Goal: Task Accomplishment & Management: Manage account settings

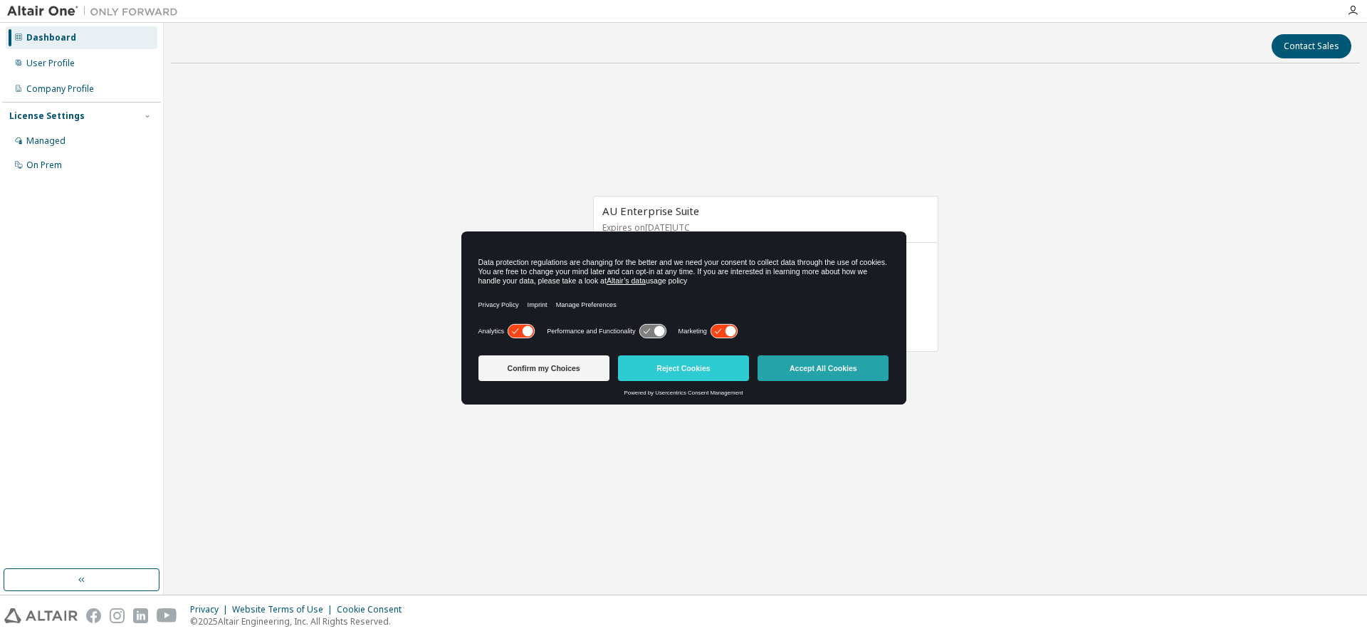
click at [836, 368] on button "Accept All Cookies" at bounding box center [823, 368] width 131 height 26
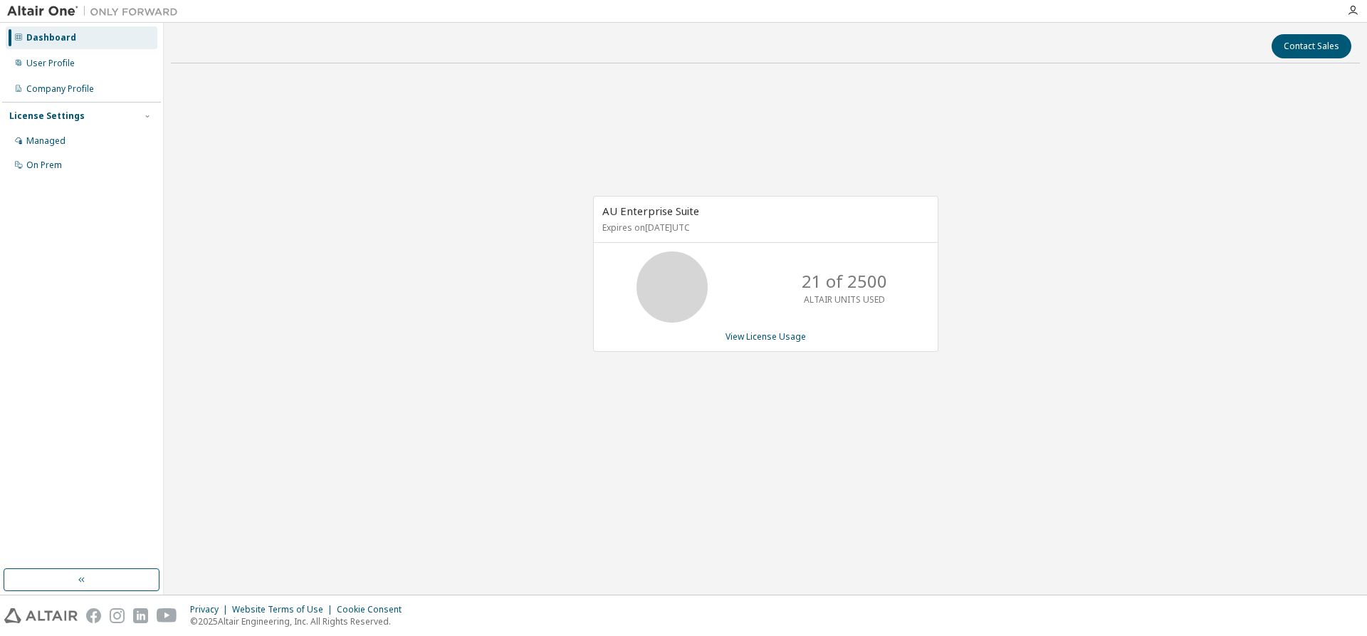
click at [68, 41] on div "Dashboard" at bounding box center [51, 37] width 50 height 11
click at [66, 40] on div "Dashboard" at bounding box center [51, 37] width 50 height 11
click at [1301, 46] on button "Contact Sales" at bounding box center [1312, 46] width 80 height 24
click at [37, 56] on div "User Profile" at bounding box center [82, 63] width 152 height 23
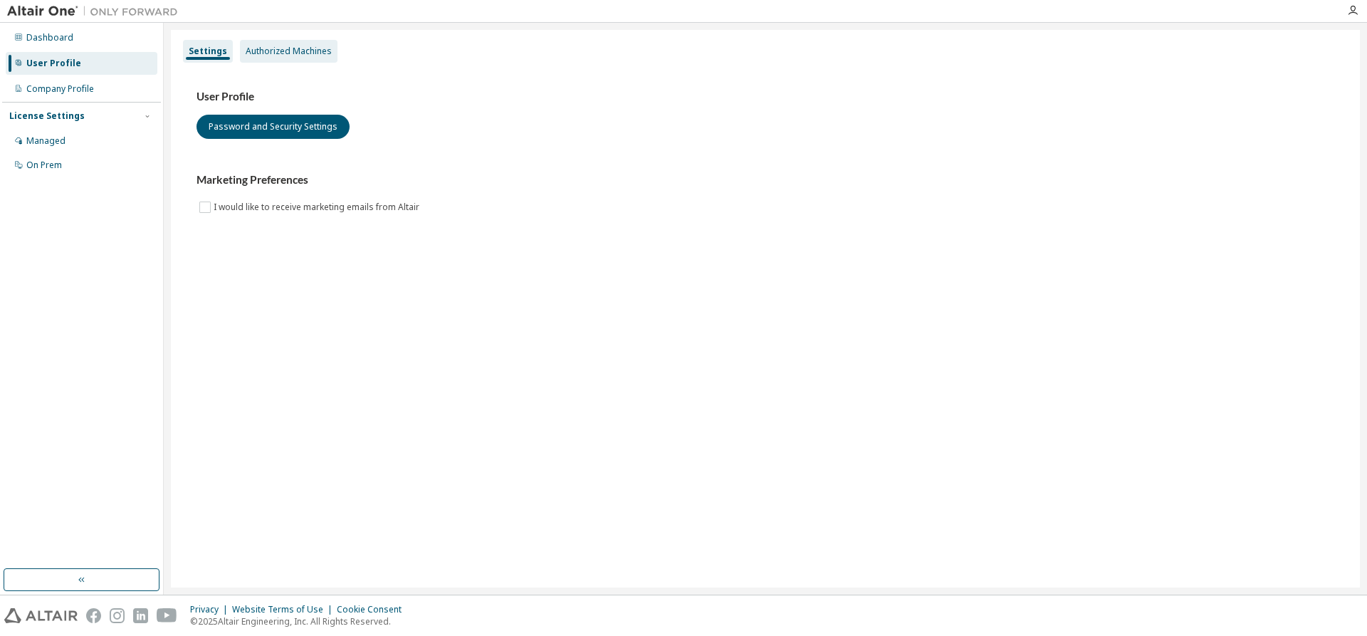
click at [288, 56] on div "Authorized Machines" at bounding box center [289, 51] width 86 height 11
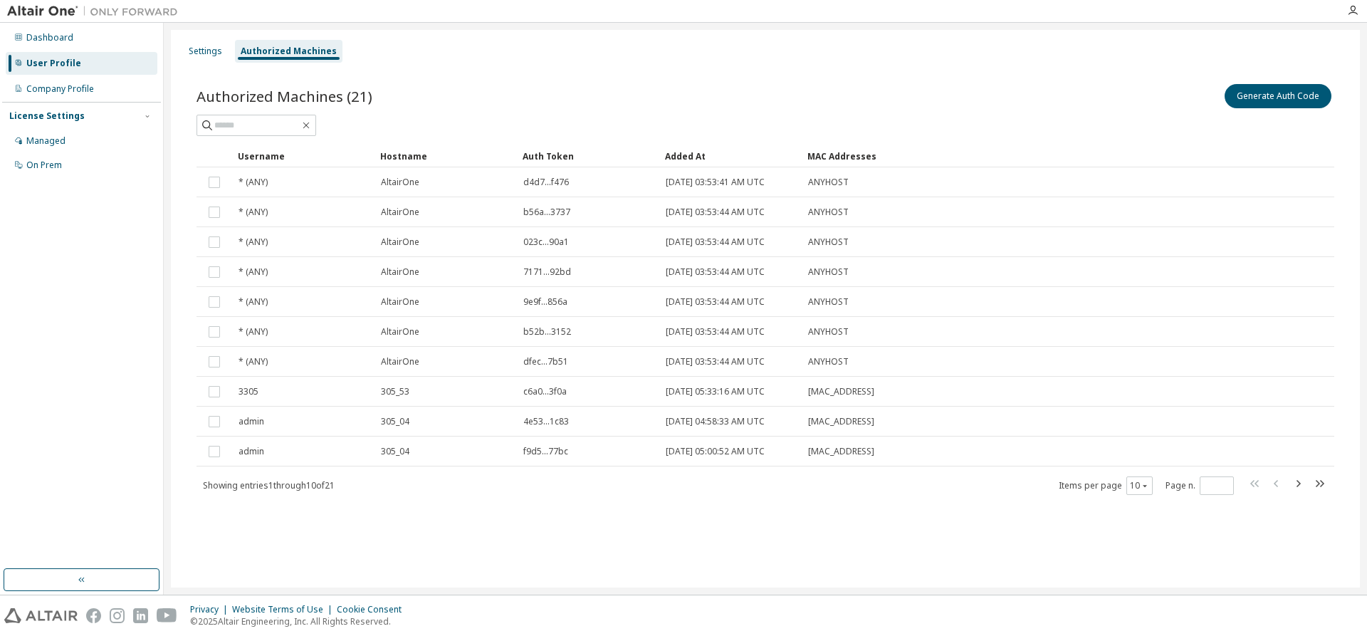
click at [819, 79] on div "Authorized Machines (21) Generate Auth Code Clear Load Save Save As Field Opera…" at bounding box center [765, 298] width 1172 height 469
click at [1282, 99] on button "Generate Auth Code" at bounding box center [1278, 96] width 107 height 24
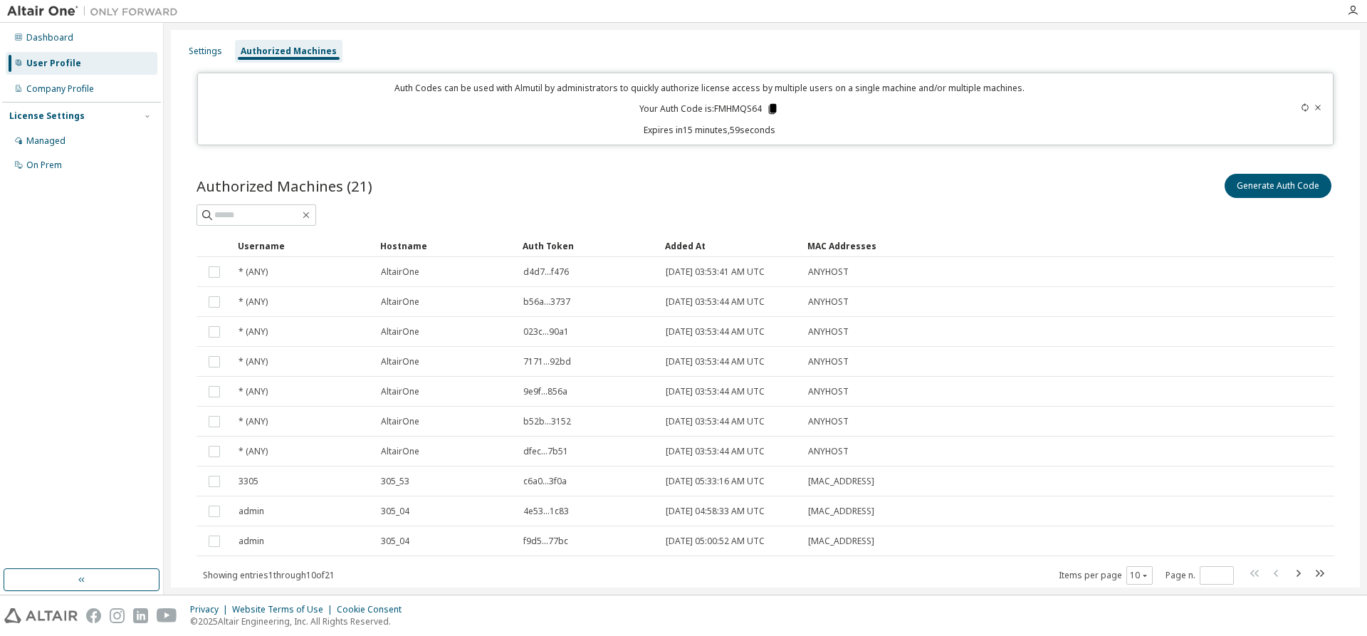
click at [770, 110] on icon at bounding box center [773, 109] width 8 height 10
